Goal: Information Seeking & Learning: Check status

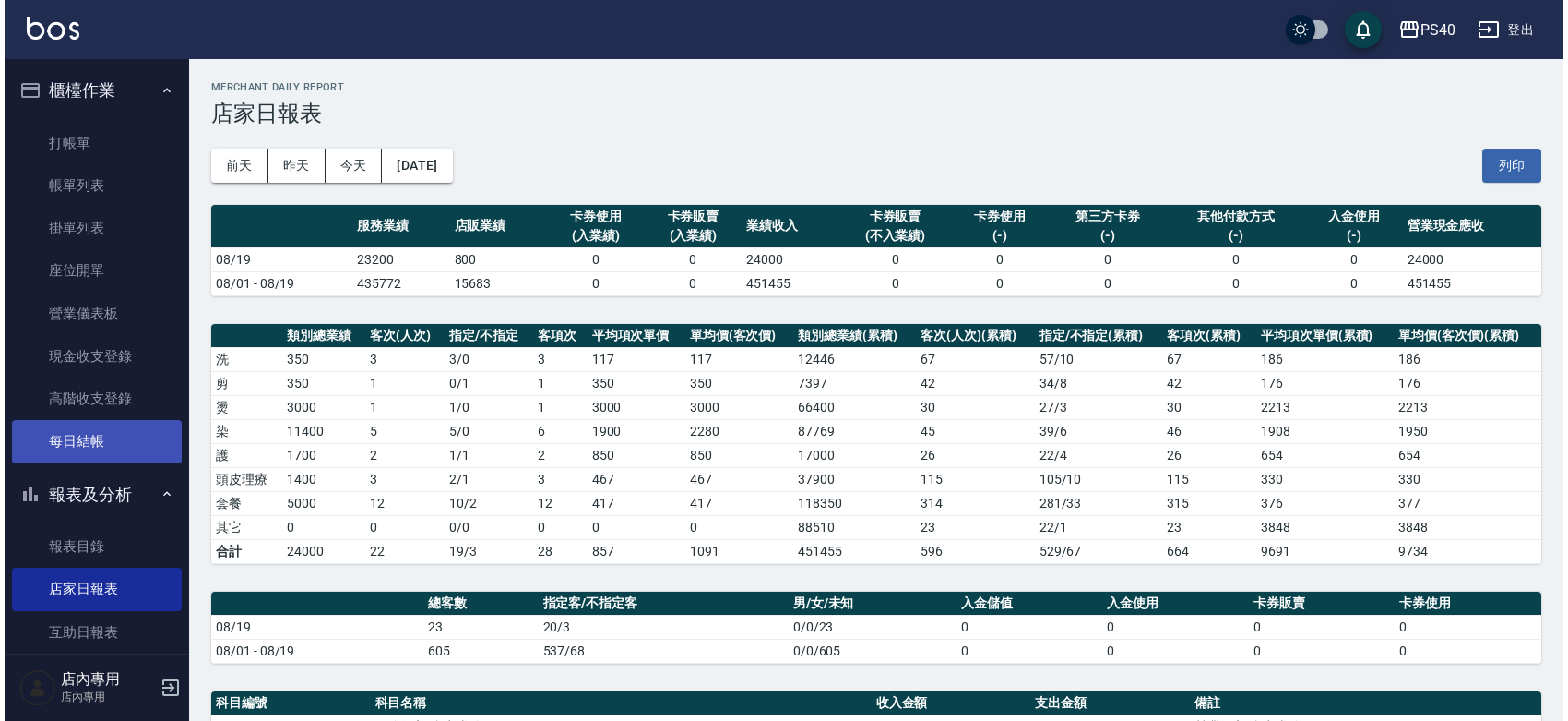
scroll to position [268, 0]
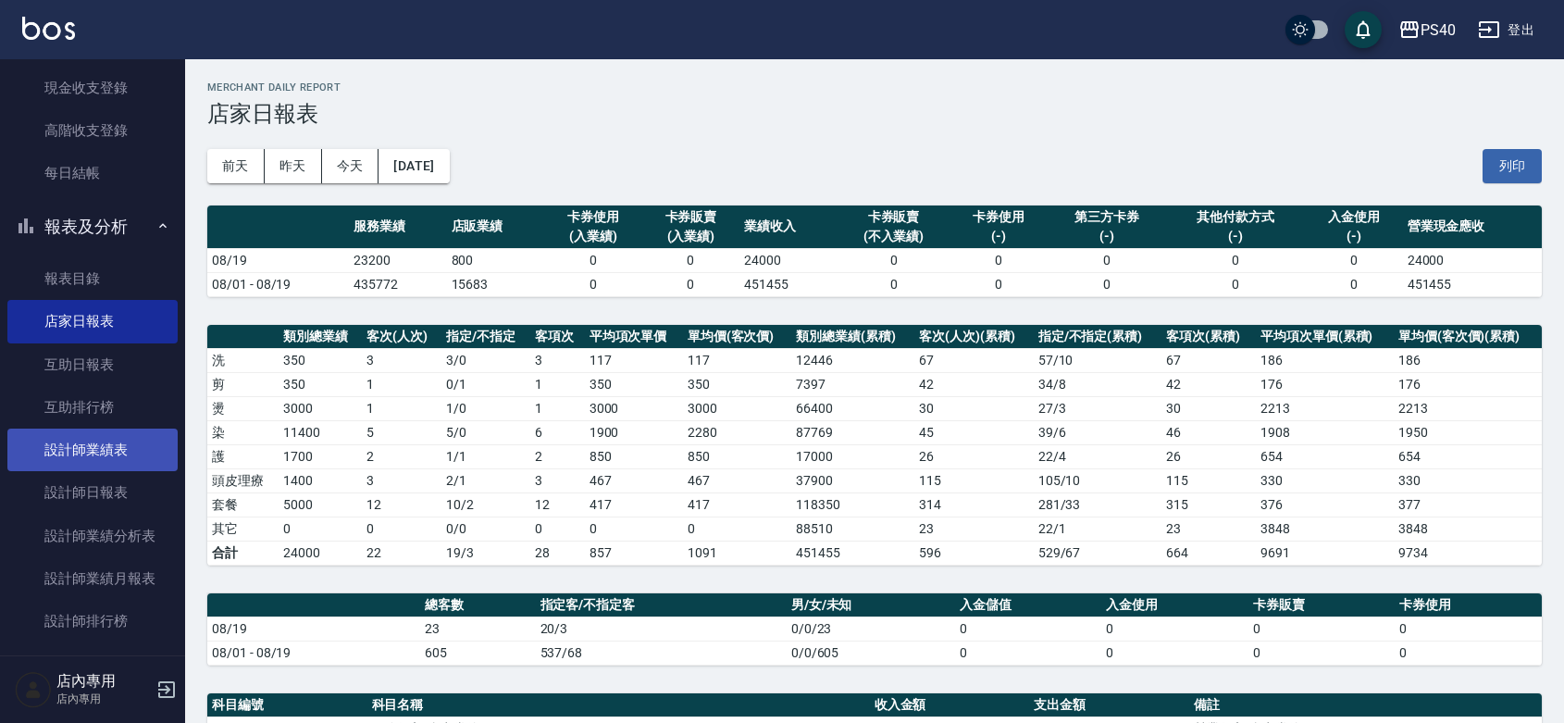
drag, startPoint x: 104, startPoint y: 486, endPoint x: 167, endPoint y: 455, distance: 70.8
click at [105, 486] on link "設計師日報表" at bounding box center [92, 492] width 170 height 43
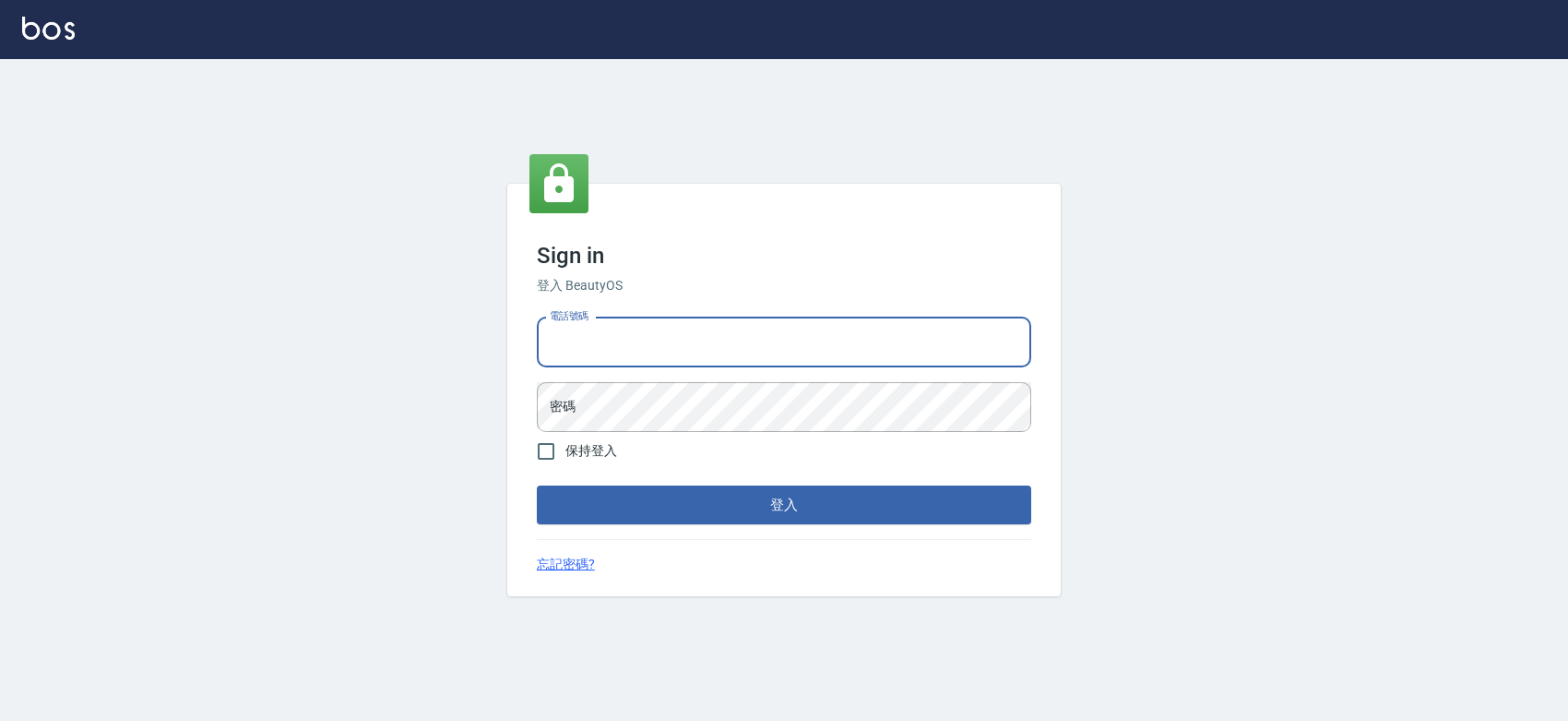
click at [639, 326] on input "電話號碼" at bounding box center [784, 342] width 494 height 50
type input "0427061917"
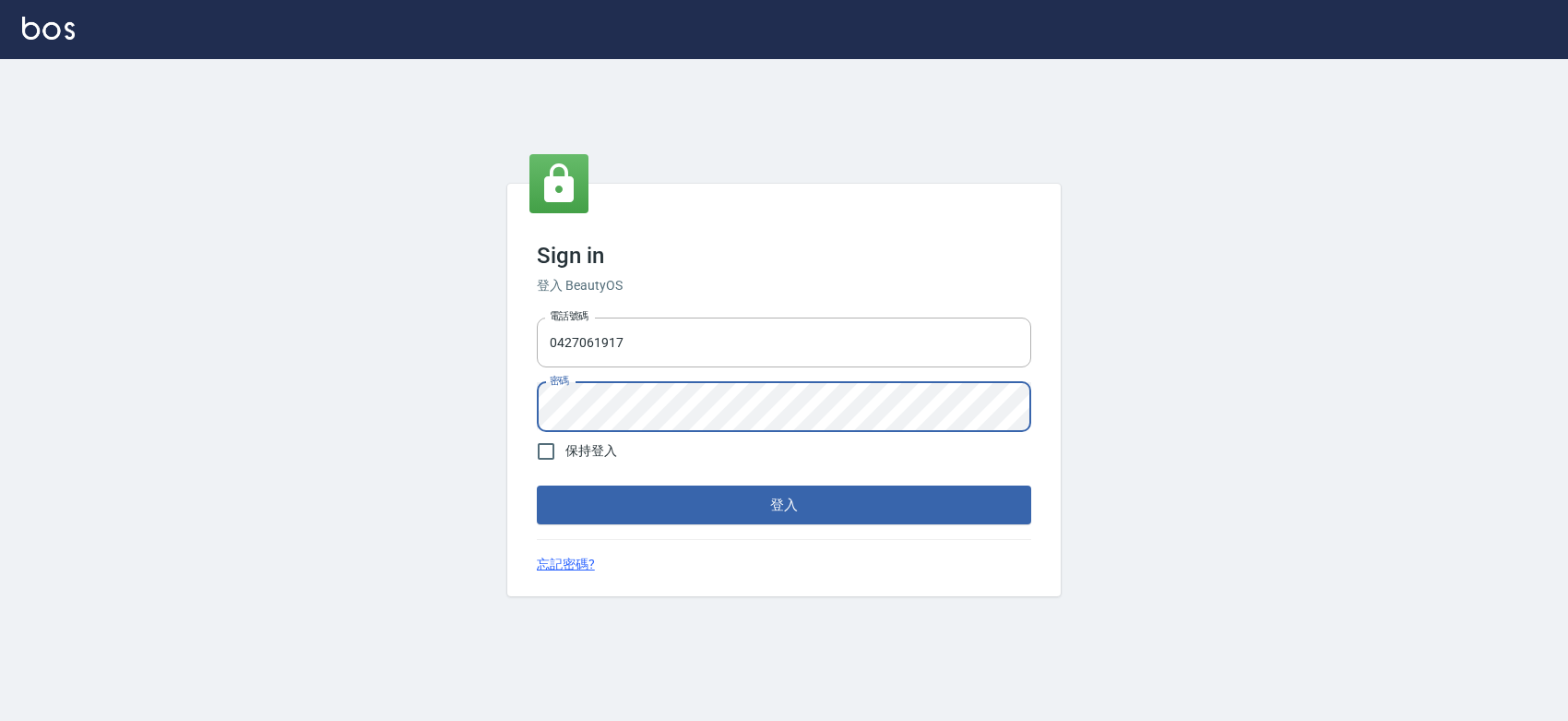
click at [537, 486] on button "登入" at bounding box center [784, 505] width 494 height 39
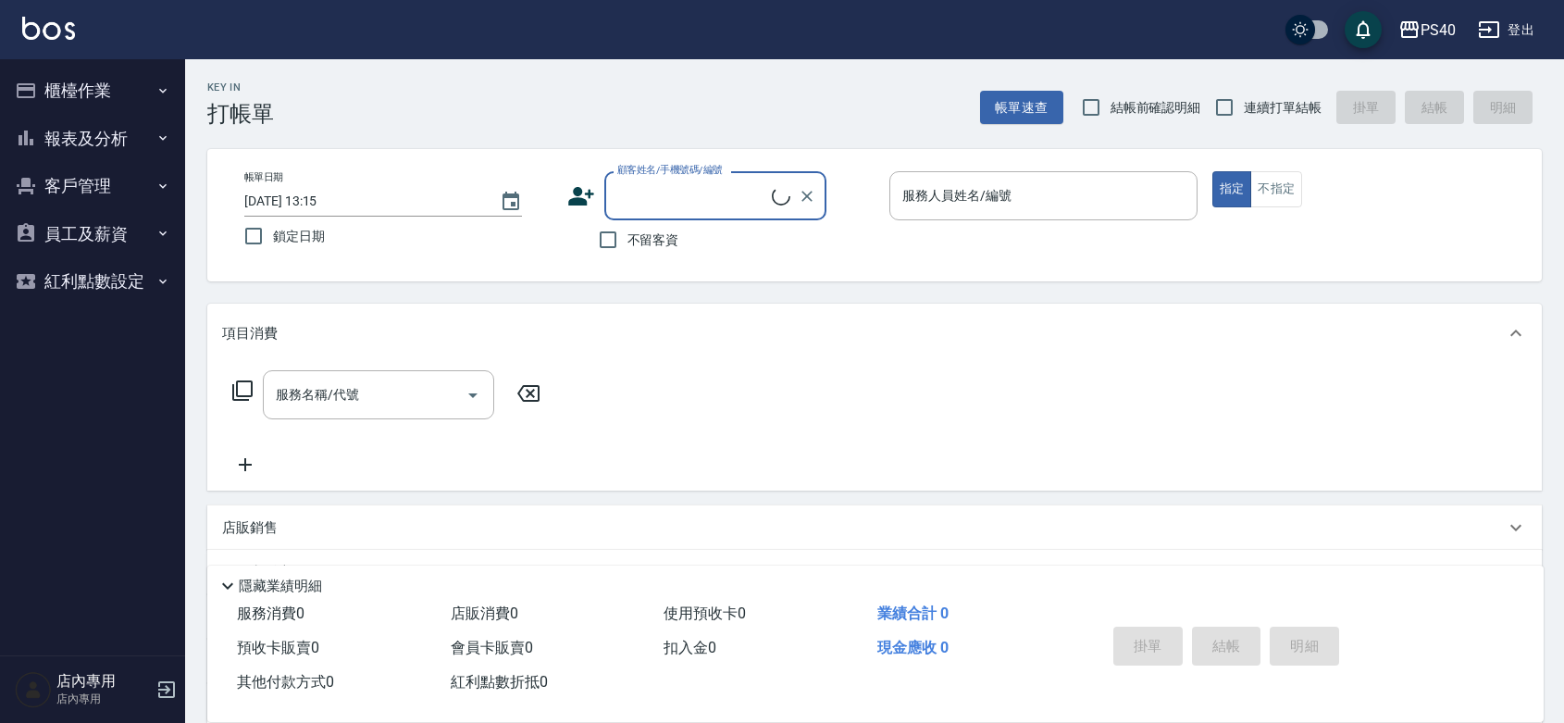
click at [95, 122] on button "報表及分析" at bounding box center [92, 139] width 170 height 48
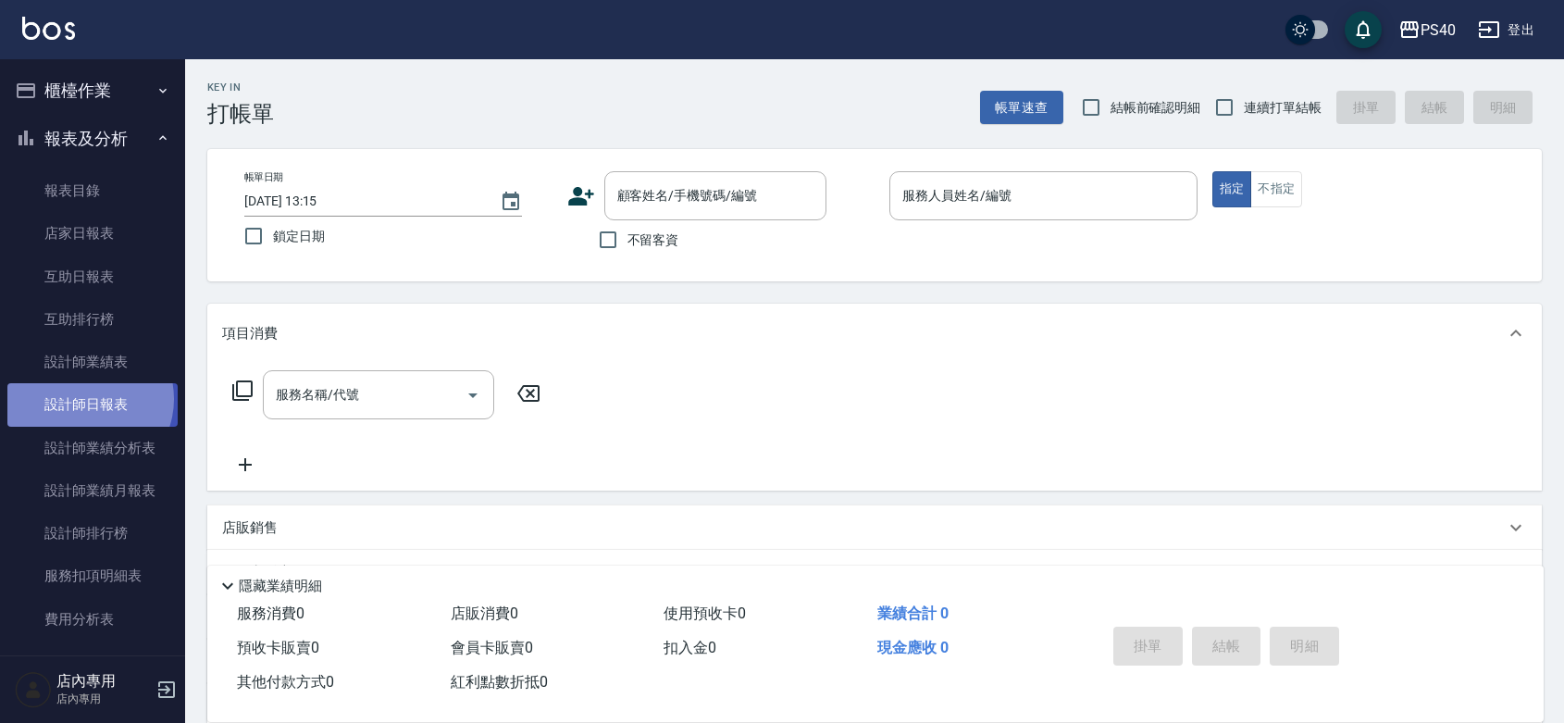
click at [84, 399] on link "設計師日報表" at bounding box center [92, 404] width 170 height 43
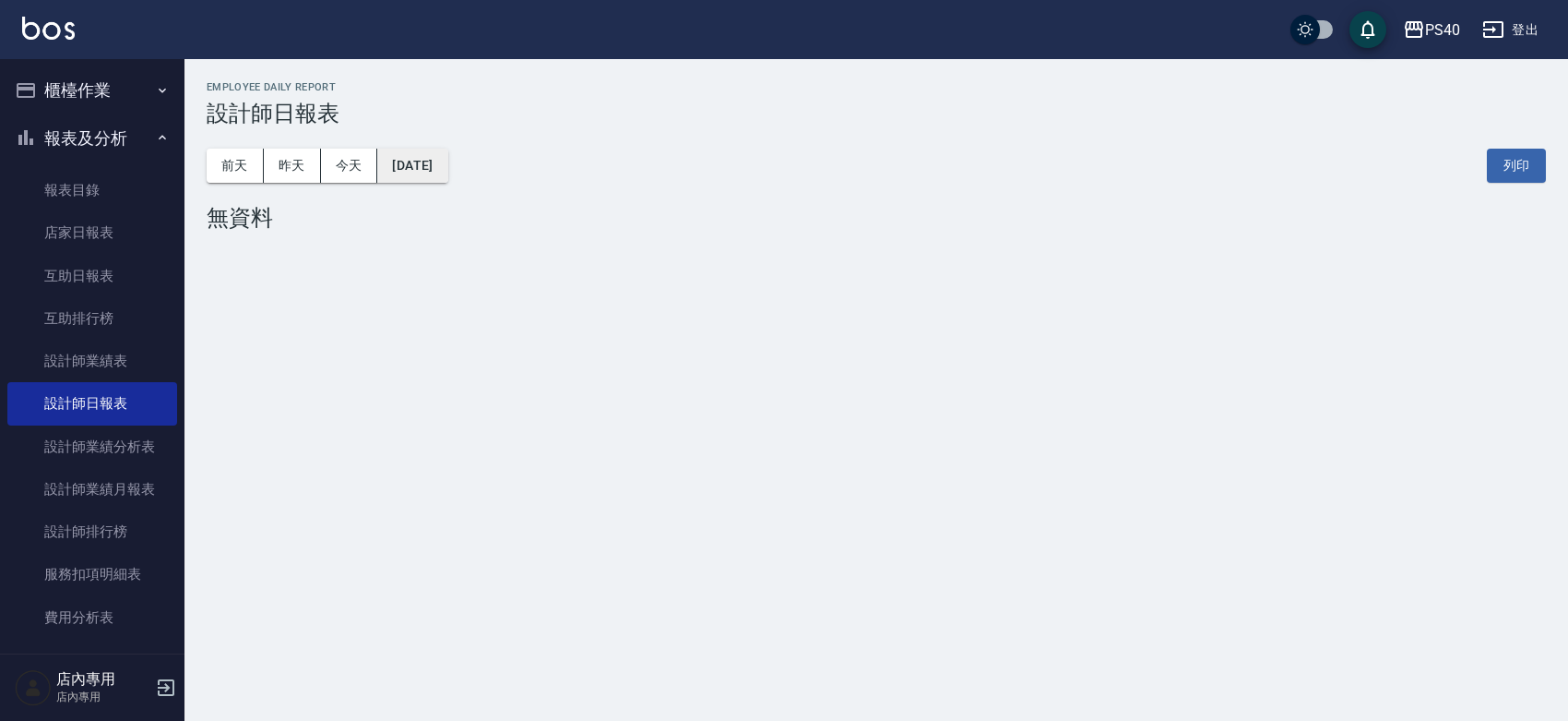
click at [414, 167] on button "[DATE]" at bounding box center [412, 166] width 70 height 34
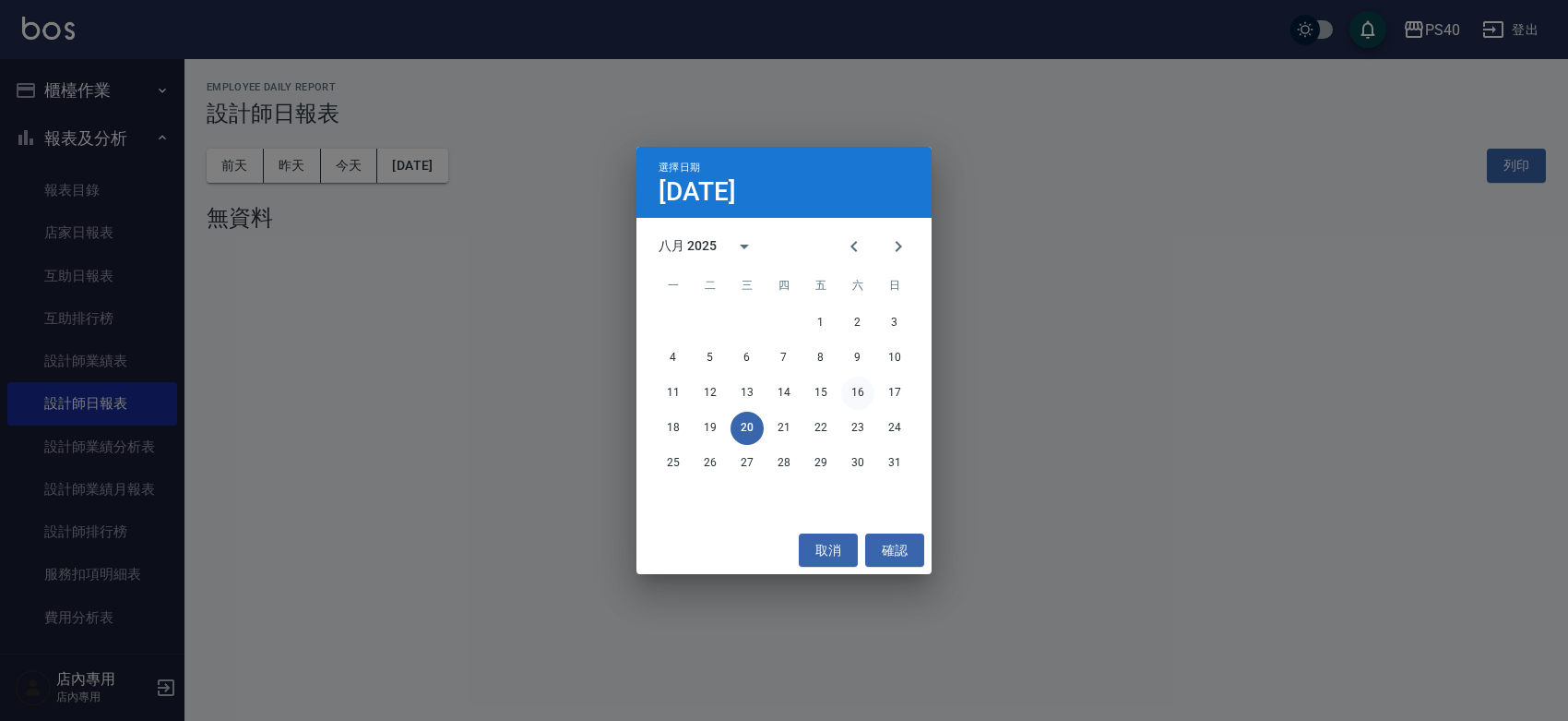
click at [859, 380] on button "16" at bounding box center [857, 393] width 33 height 33
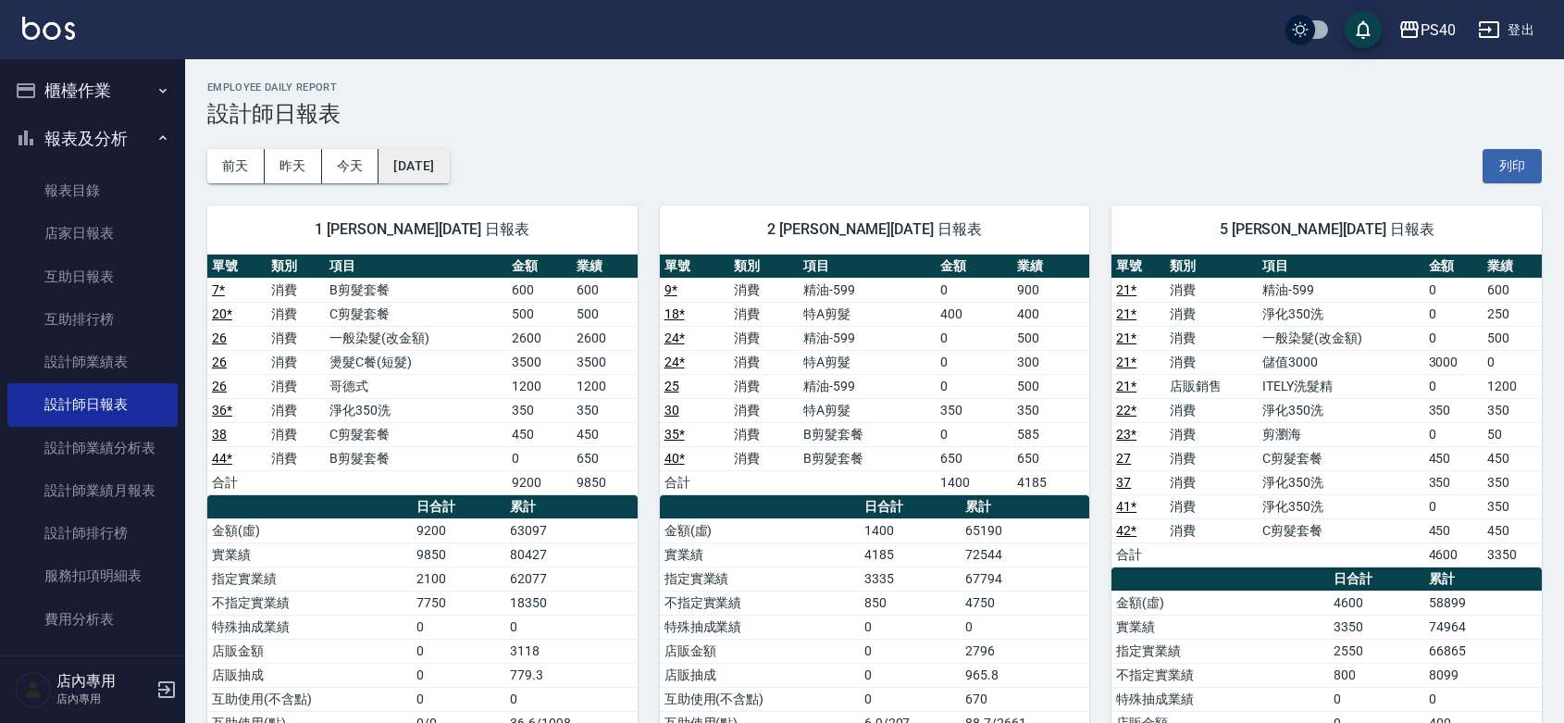
click at [408, 157] on button "[DATE]" at bounding box center [413, 166] width 70 height 34
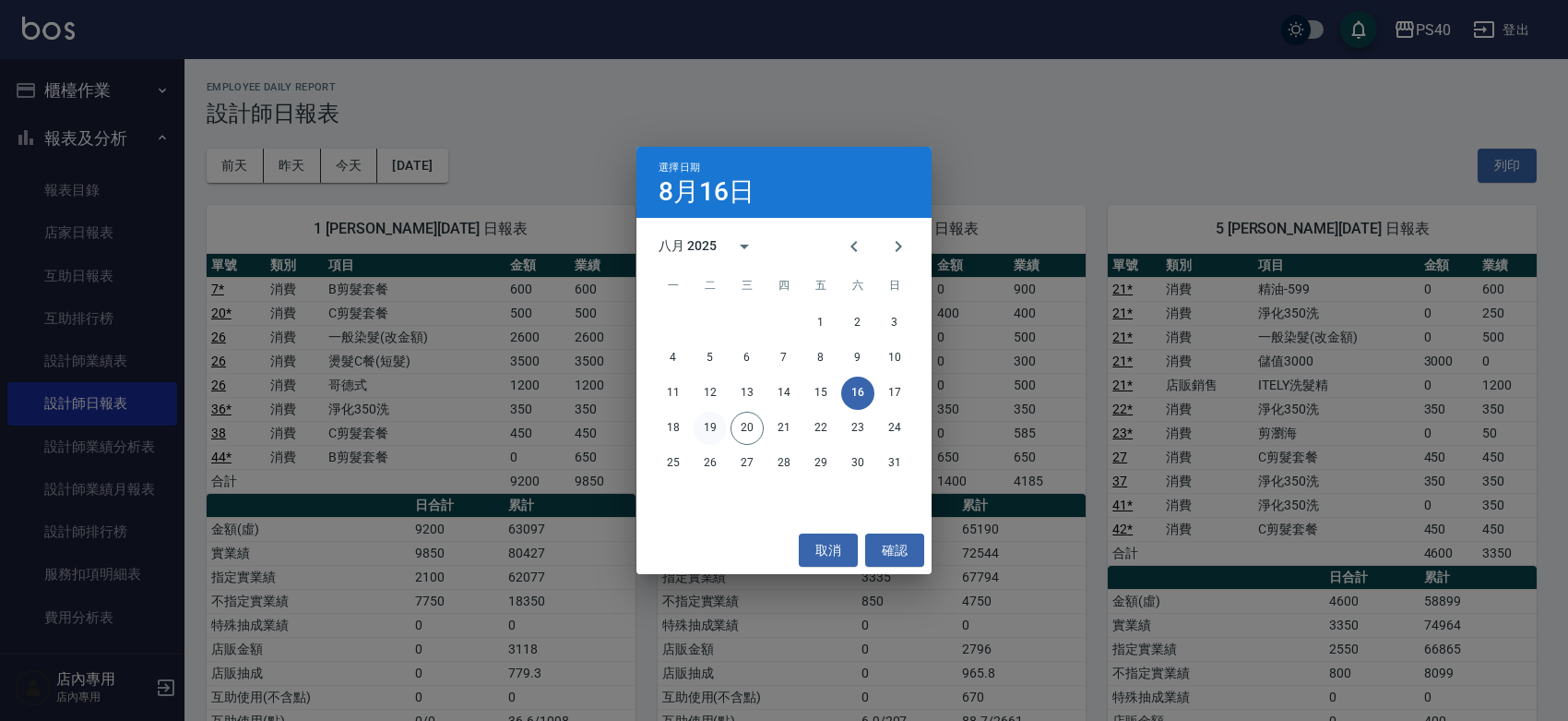
click at [703, 423] on button "19" at bounding box center [710, 428] width 33 height 33
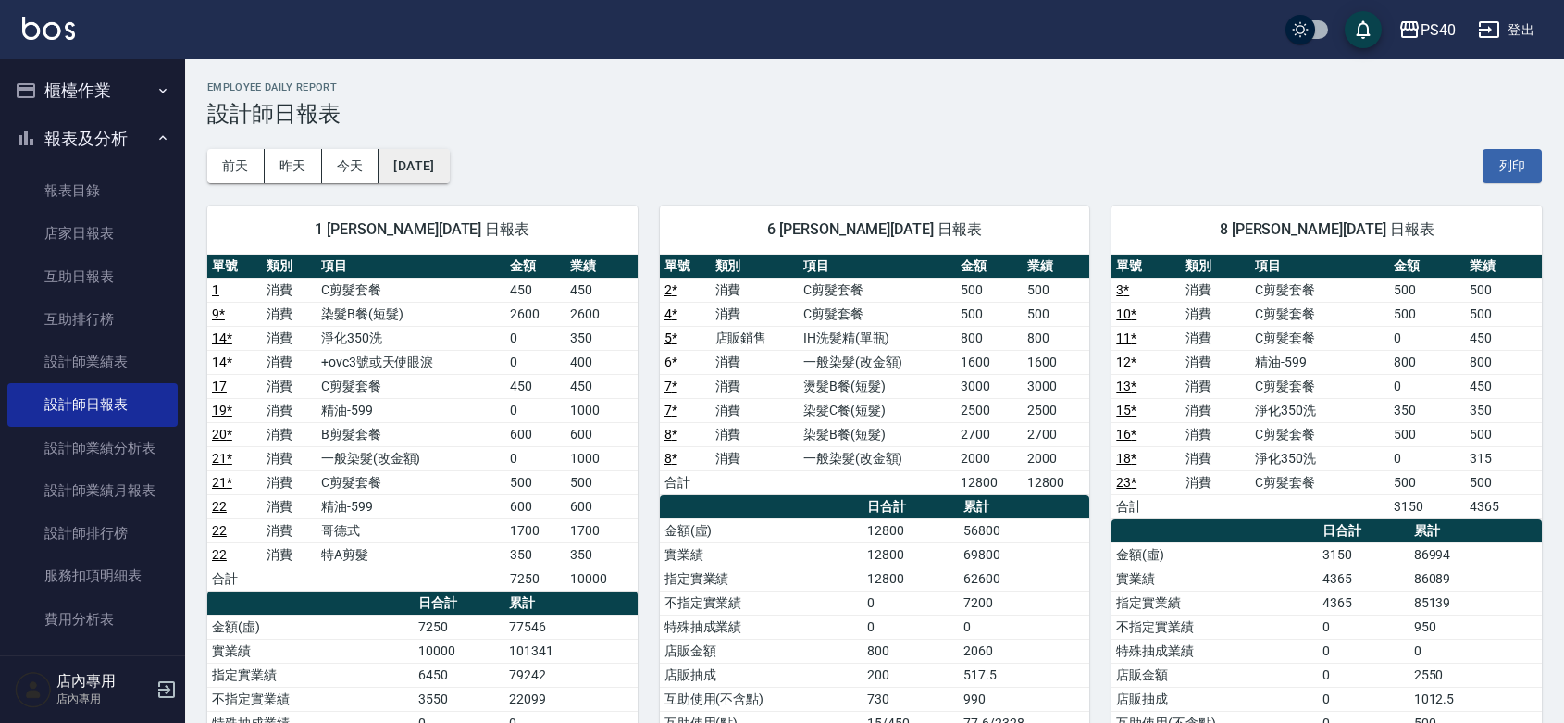
click at [449, 177] on button "[DATE]" at bounding box center [413, 166] width 70 height 34
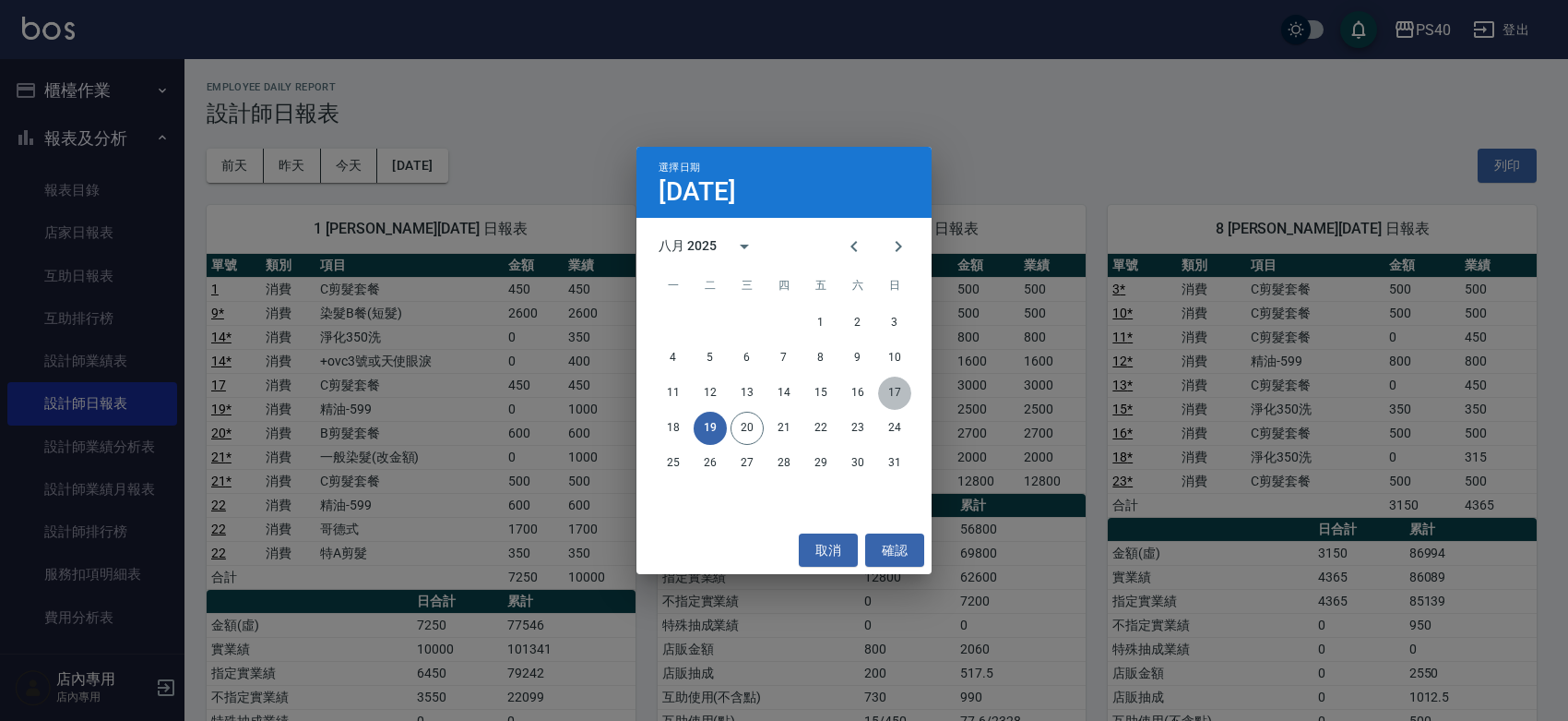
click at [892, 385] on button "17" at bounding box center [894, 393] width 33 height 33
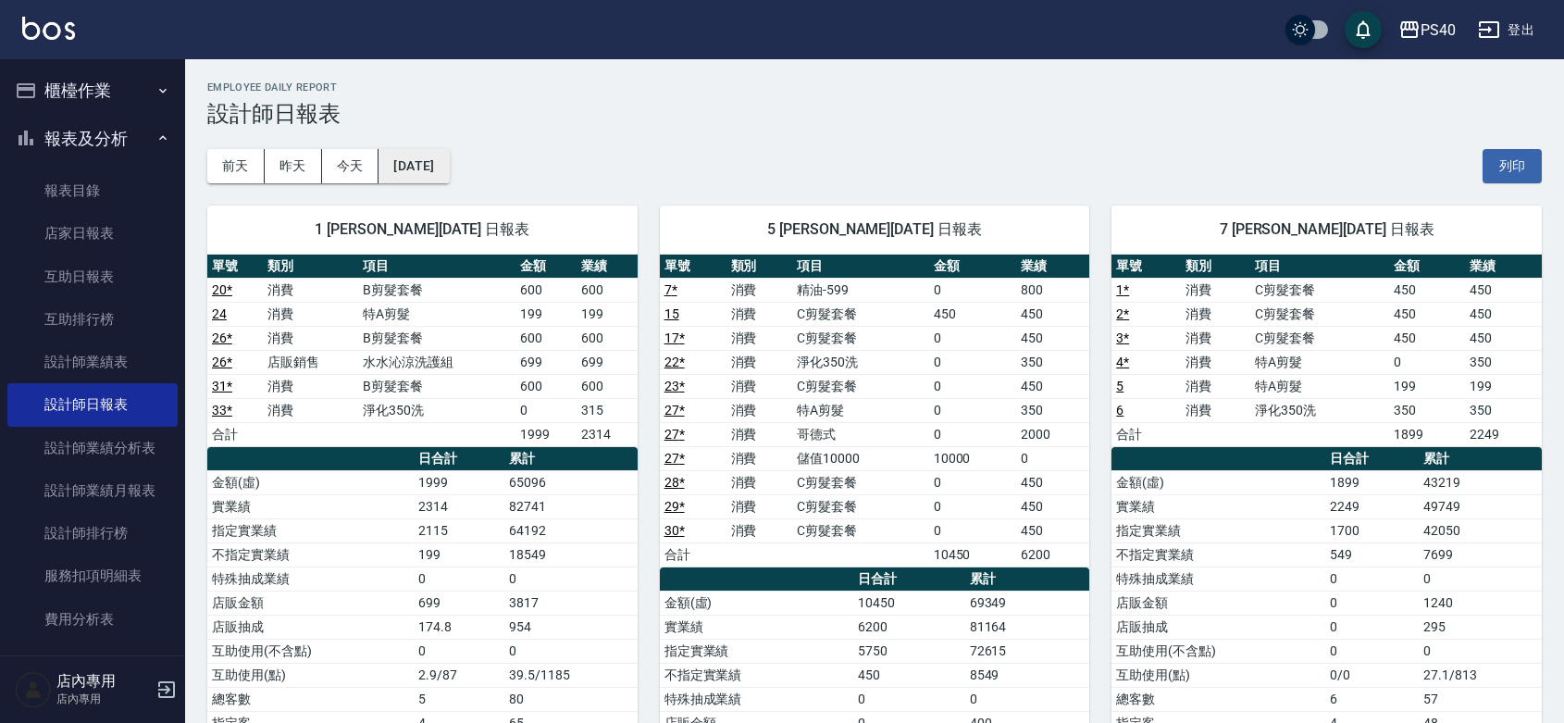
click at [437, 180] on button "[DATE]" at bounding box center [413, 166] width 70 height 34
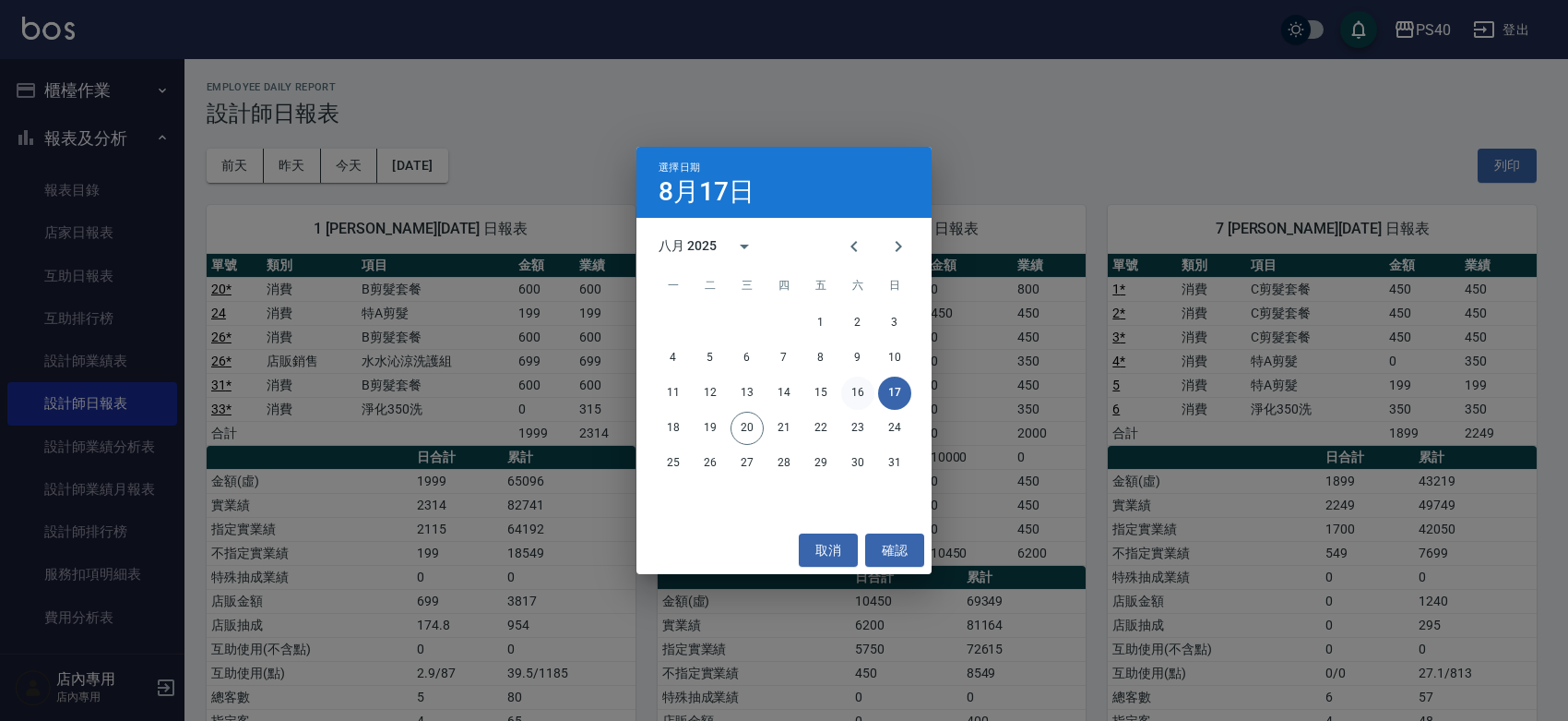
click at [855, 393] on button "16" at bounding box center [857, 393] width 33 height 33
